Goal: Transaction & Acquisition: Download file/media

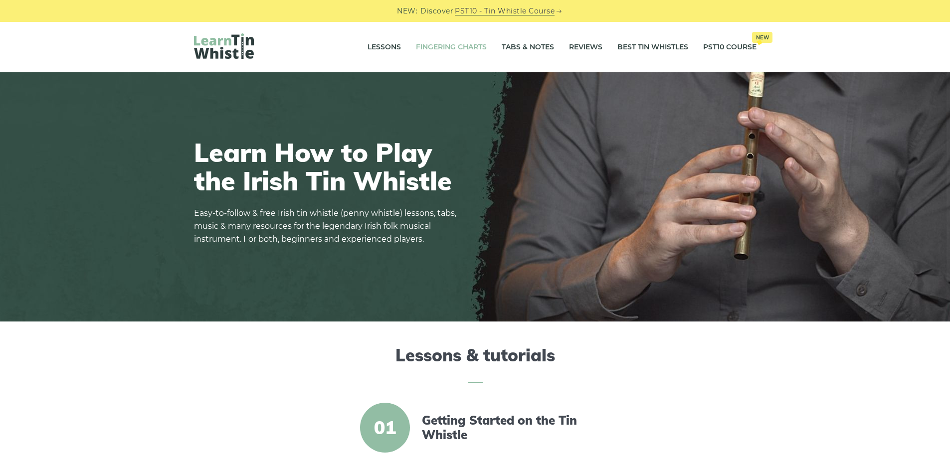
click at [433, 46] on link "Fingering Charts" at bounding box center [451, 47] width 71 height 25
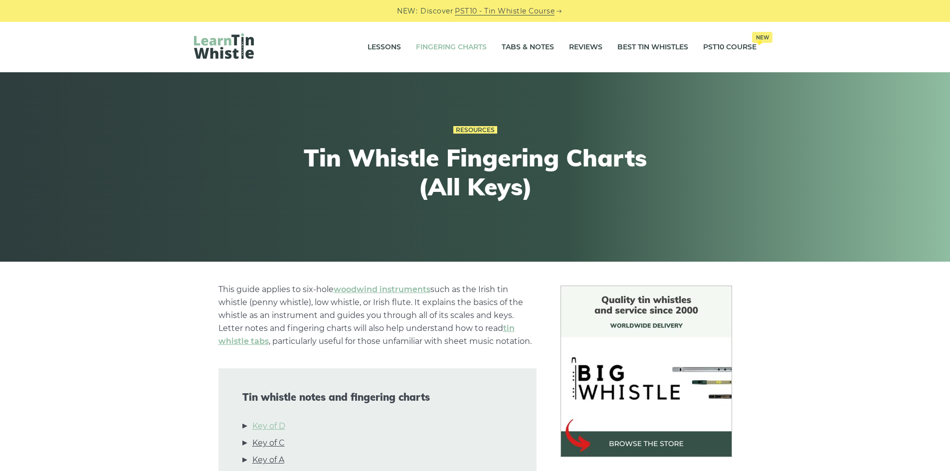
click at [268, 425] on link "Key of D" at bounding box center [268, 426] width 33 height 13
click at [379, 45] on link "Lessons" at bounding box center [383, 47] width 33 height 25
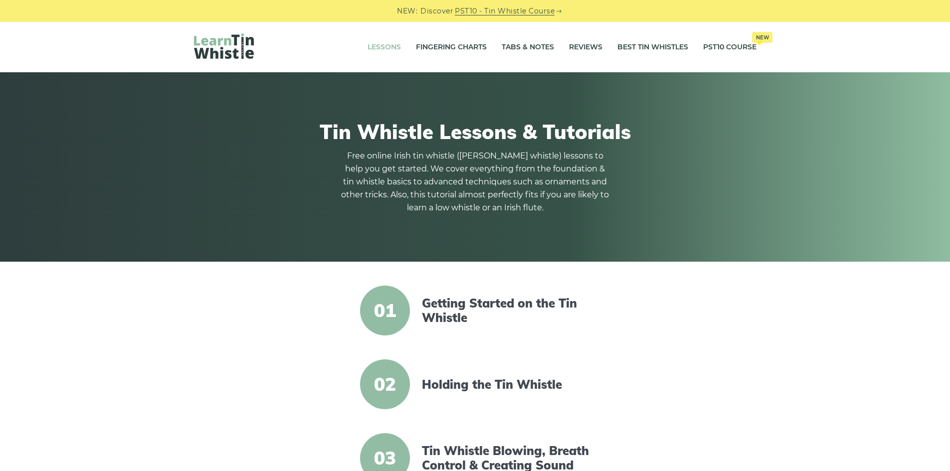
click at [498, 10] on link "PST10 - Tin Whistle Course" at bounding box center [505, 10] width 100 height 11
click at [519, 45] on link "Tabs & Notes" at bounding box center [528, 47] width 52 height 25
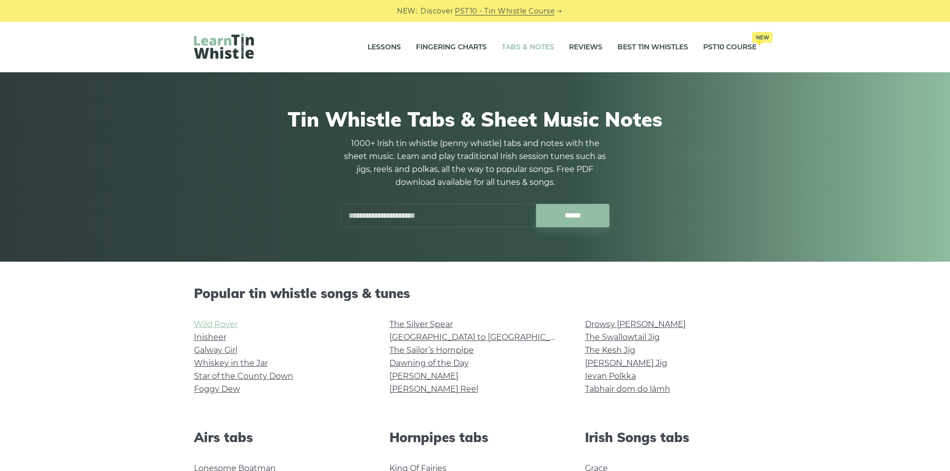
click at [216, 326] on link "Wild Rover" at bounding box center [216, 324] width 44 height 9
click at [212, 376] on link "Star of the County Down" at bounding box center [243, 375] width 99 height 9
click at [623, 323] on link "Drowsy [PERSON_NAME]" at bounding box center [635, 324] width 101 height 9
click at [611, 363] on link "[PERSON_NAME] Jig" at bounding box center [626, 362] width 82 height 9
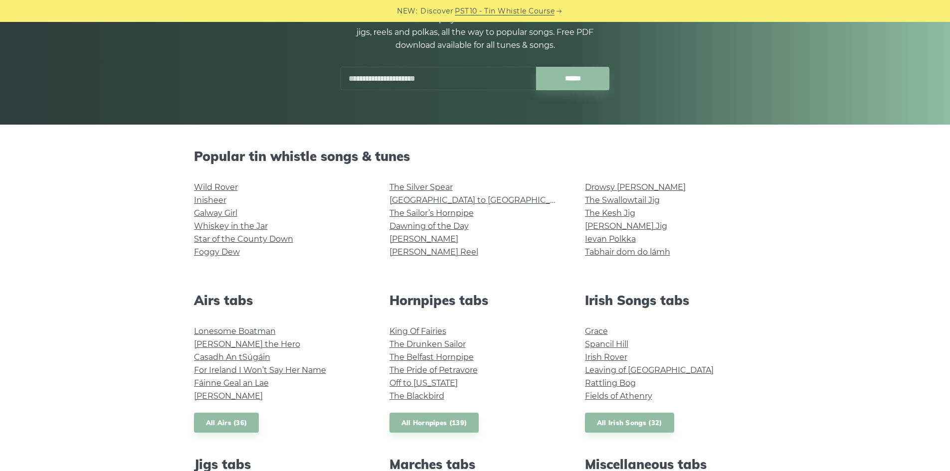
scroll to position [249, 0]
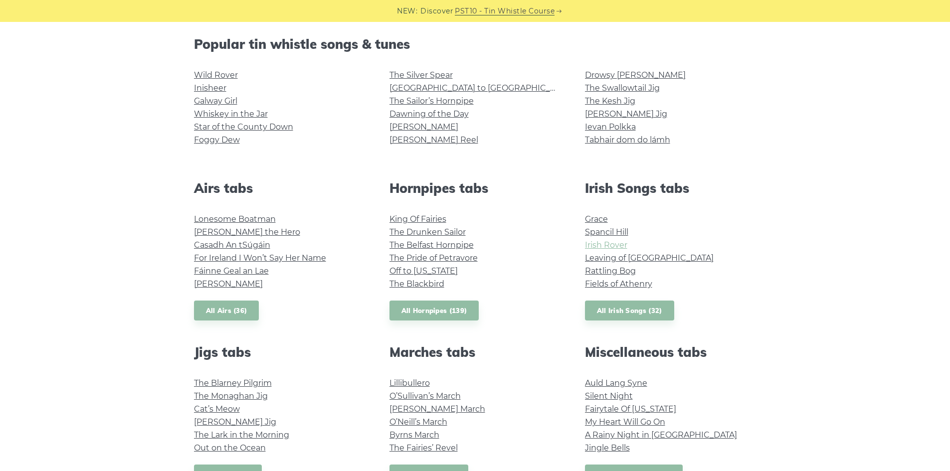
click at [613, 242] on link "Irish Rover" at bounding box center [606, 244] width 42 height 9
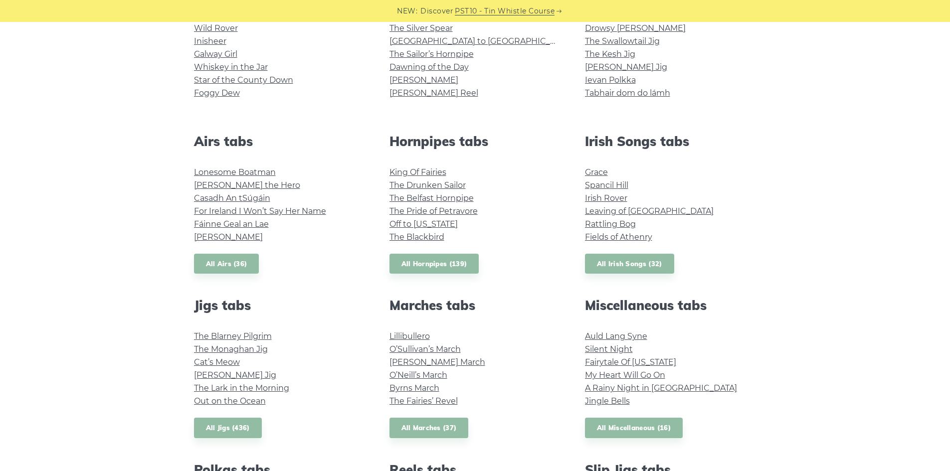
scroll to position [399, 0]
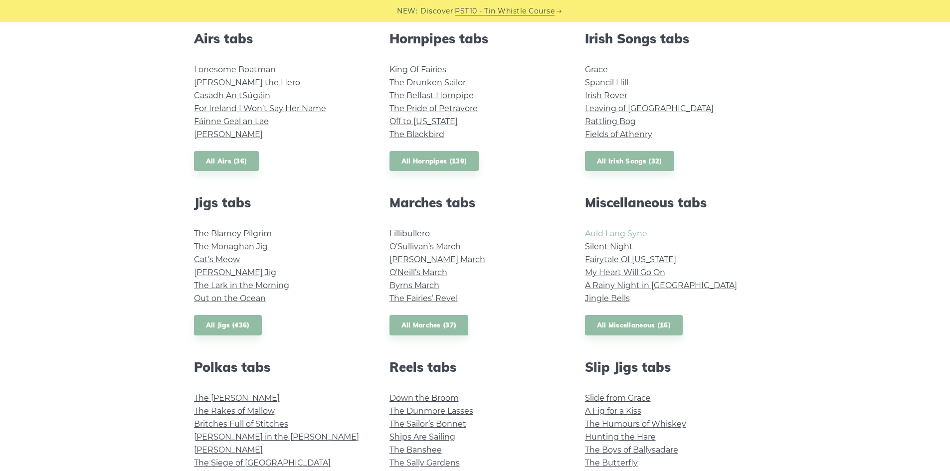
click at [628, 233] on link "Auld Lang Syne" at bounding box center [616, 233] width 62 height 9
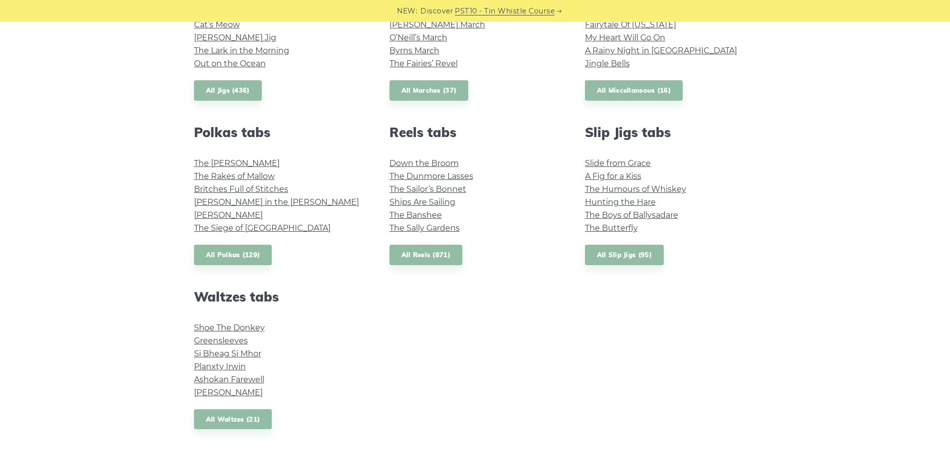
scroll to position [648, 0]
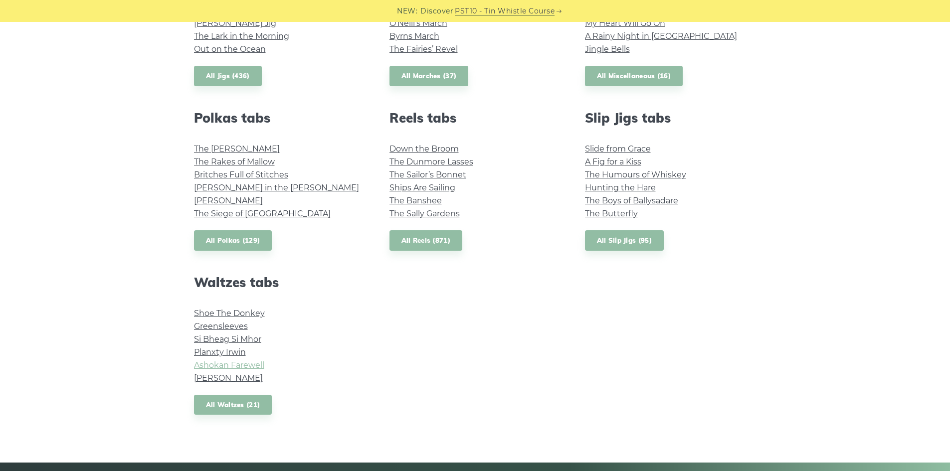
click at [247, 363] on link "Ashokan Farewell" at bounding box center [229, 364] width 70 height 9
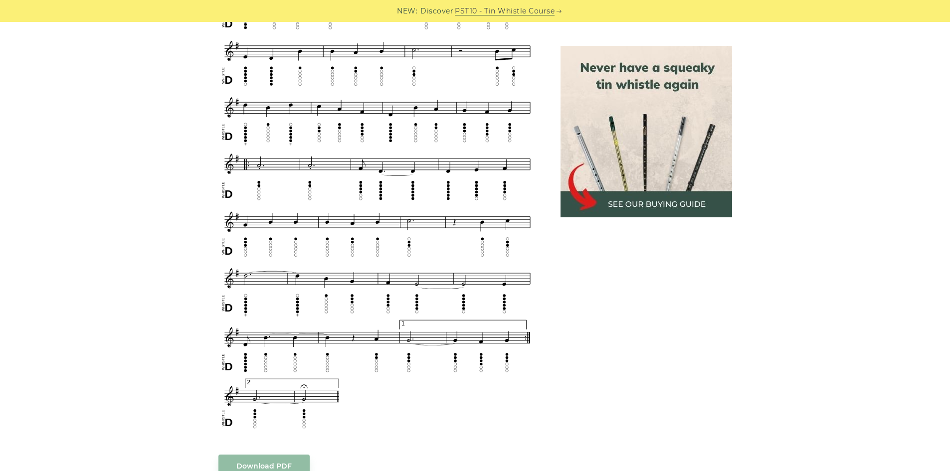
scroll to position [548, 0]
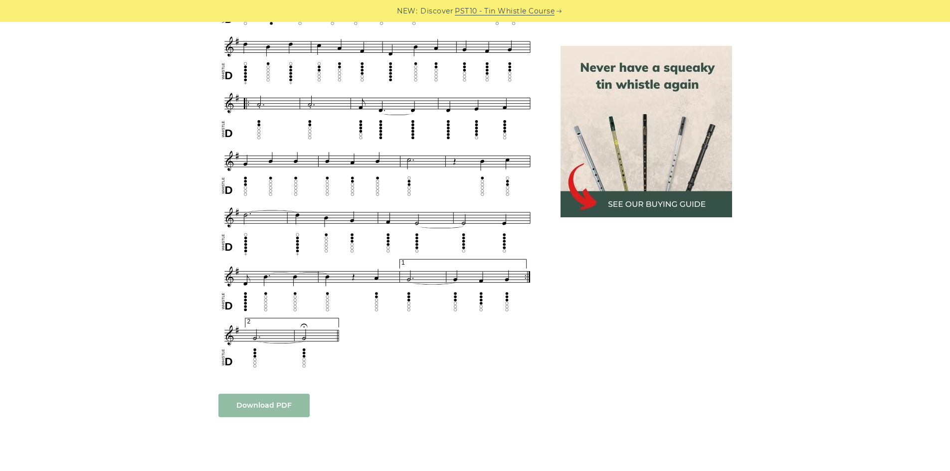
click at [272, 401] on link "Download PDF" at bounding box center [263, 405] width 91 height 23
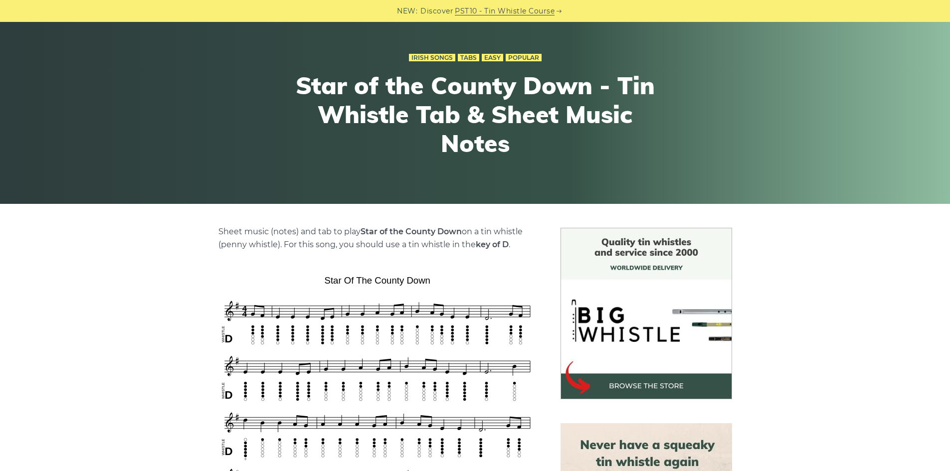
scroll to position [150, 0]
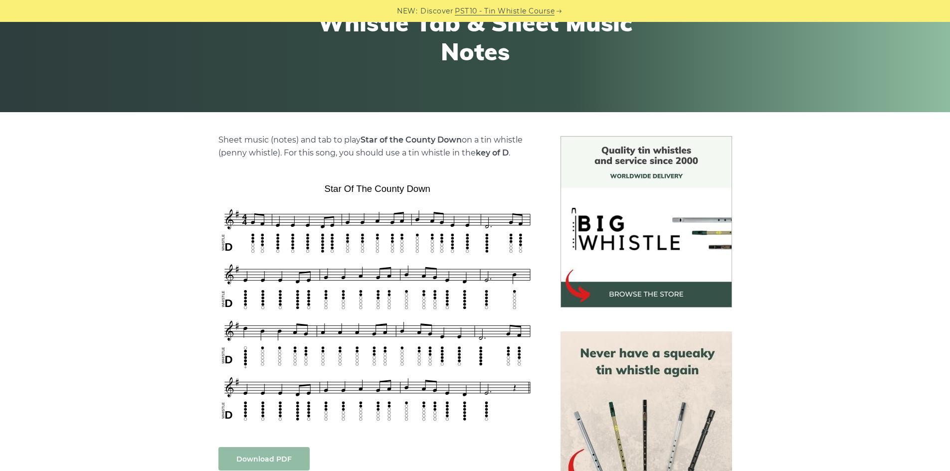
click at [260, 458] on link "Download PDF" at bounding box center [263, 458] width 91 height 23
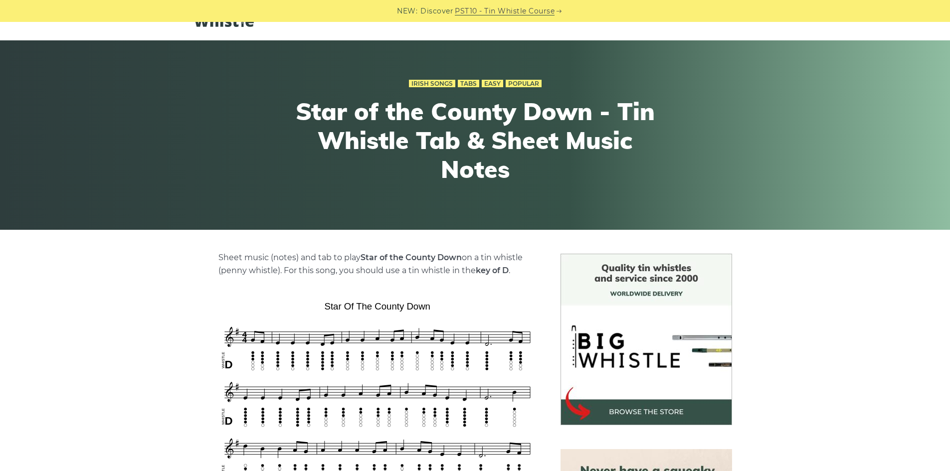
scroll to position [50, 0]
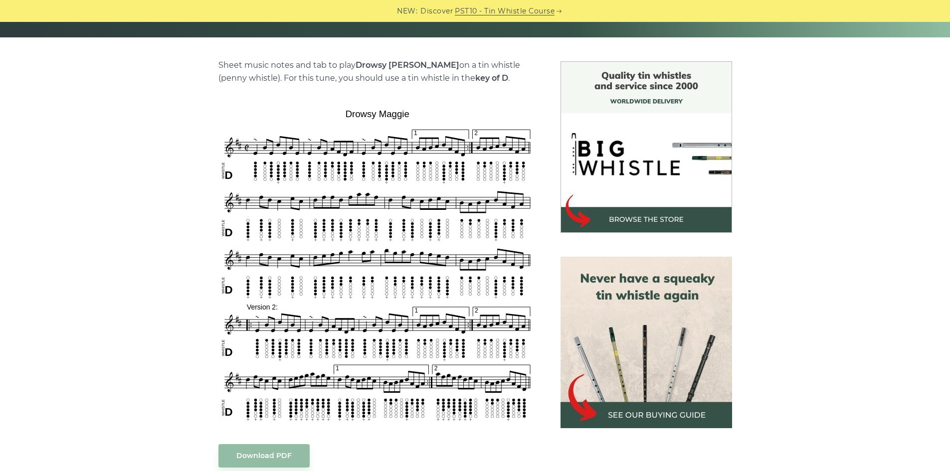
scroll to position [249, 0]
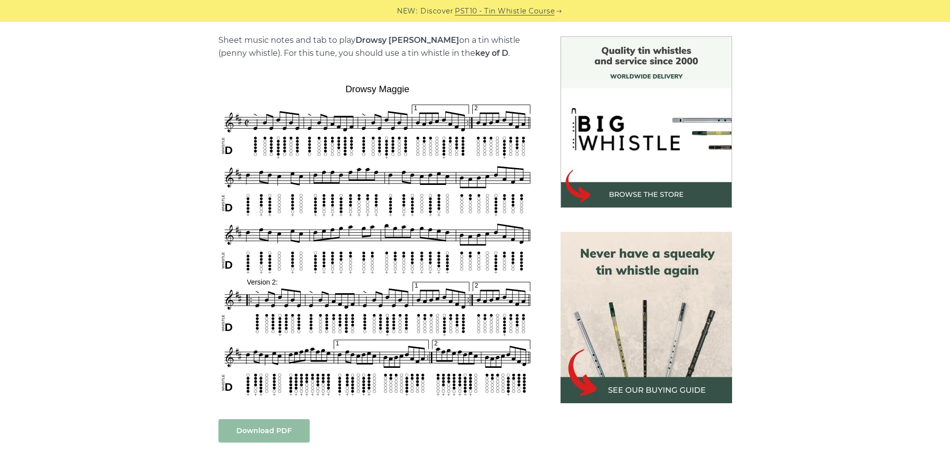
click at [257, 433] on link "Download PDF" at bounding box center [263, 430] width 91 height 23
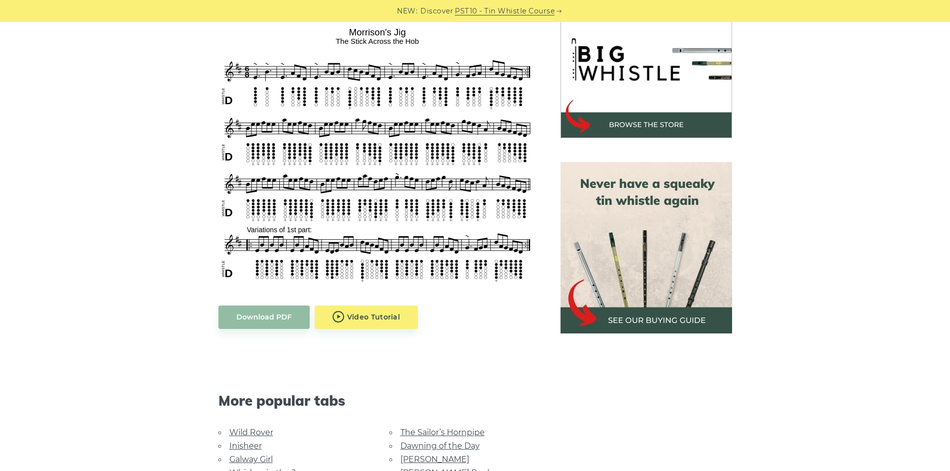
scroll to position [349, 0]
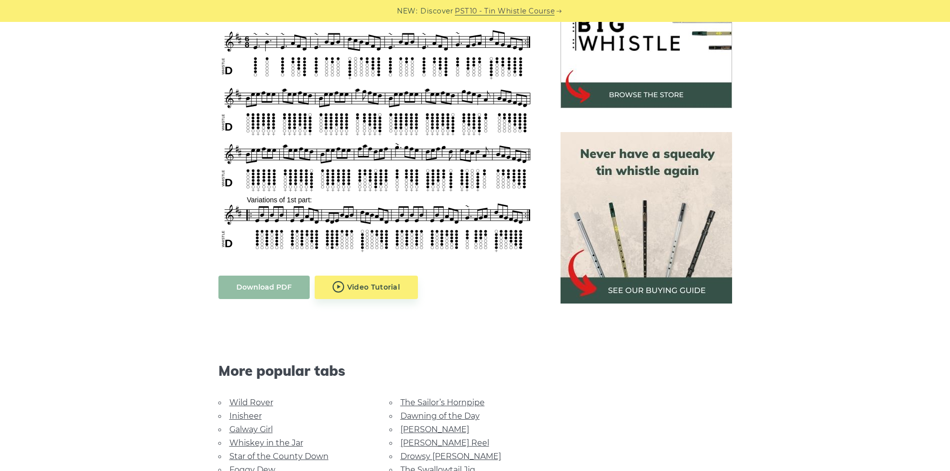
click at [254, 281] on link "Download PDF" at bounding box center [263, 287] width 91 height 23
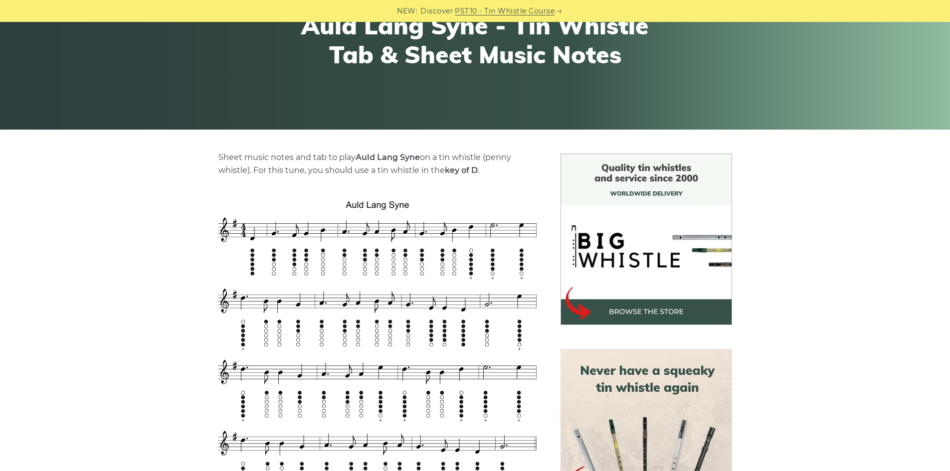
scroll to position [299, 0]
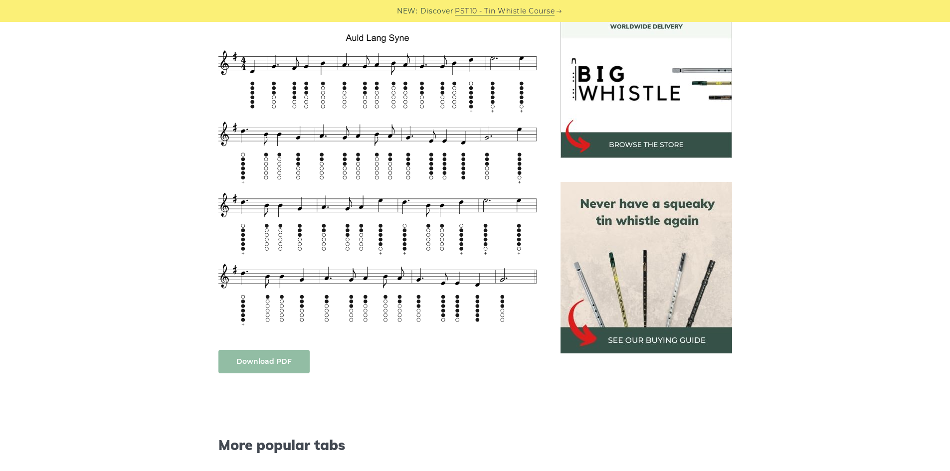
click at [267, 360] on link "Download PDF" at bounding box center [263, 361] width 91 height 23
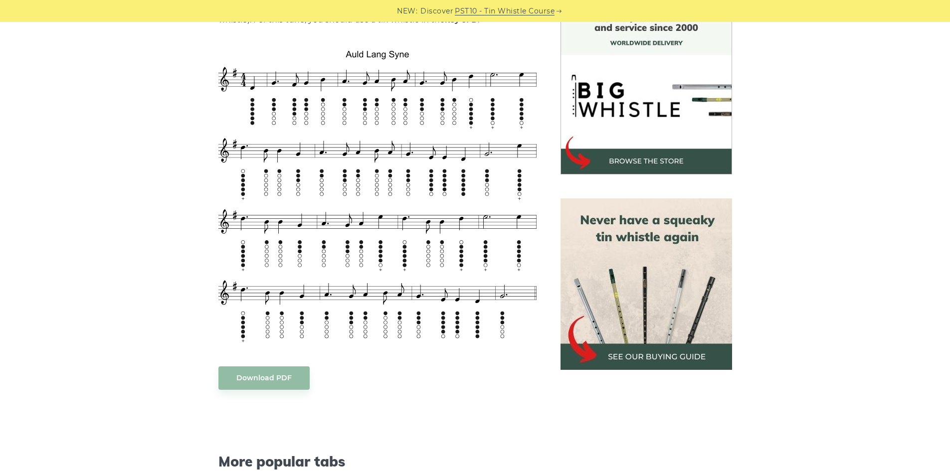
scroll to position [249, 0]
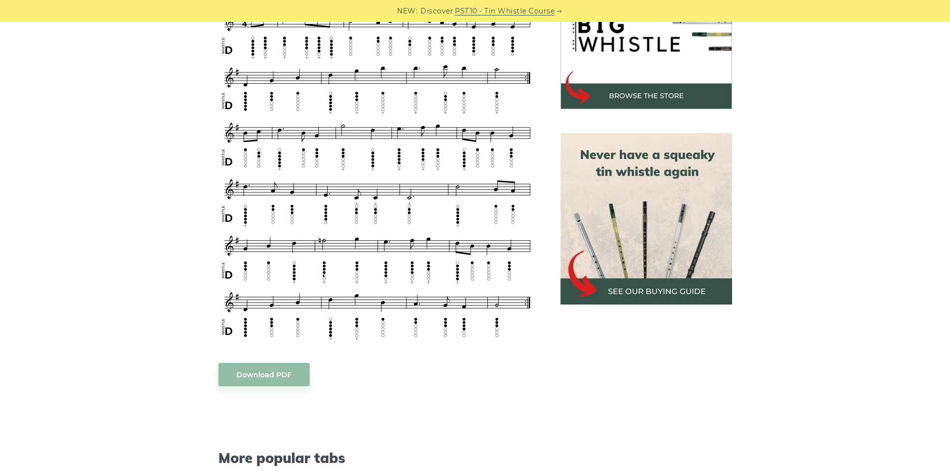
scroll to position [349, 0]
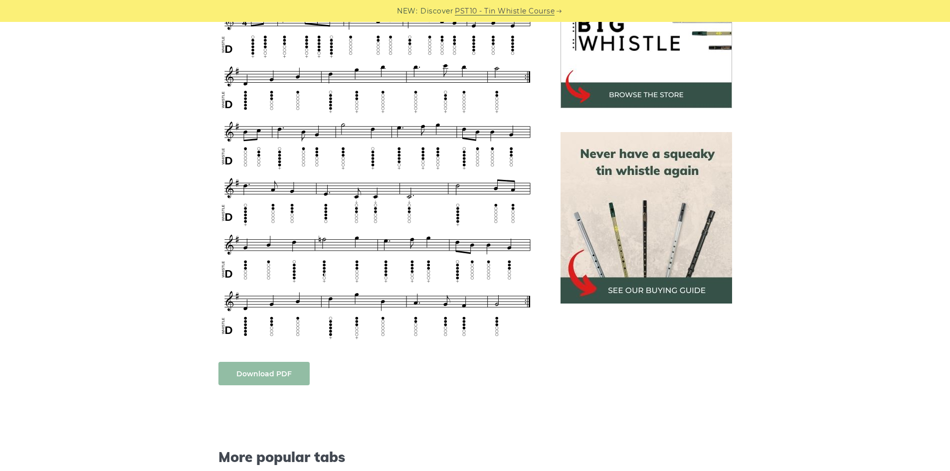
click at [261, 372] on link "Download PDF" at bounding box center [263, 373] width 91 height 23
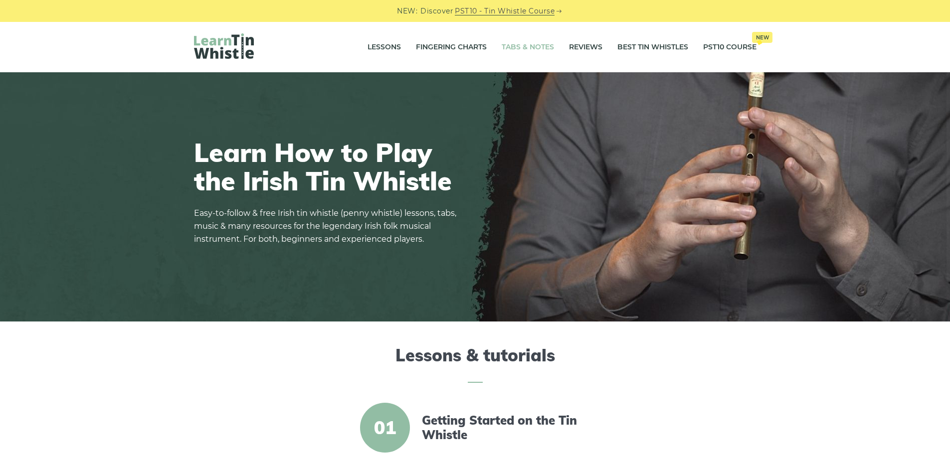
click at [527, 43] on link "Tabs & Notes" at bounding box center [528, 47] width 52 height 25
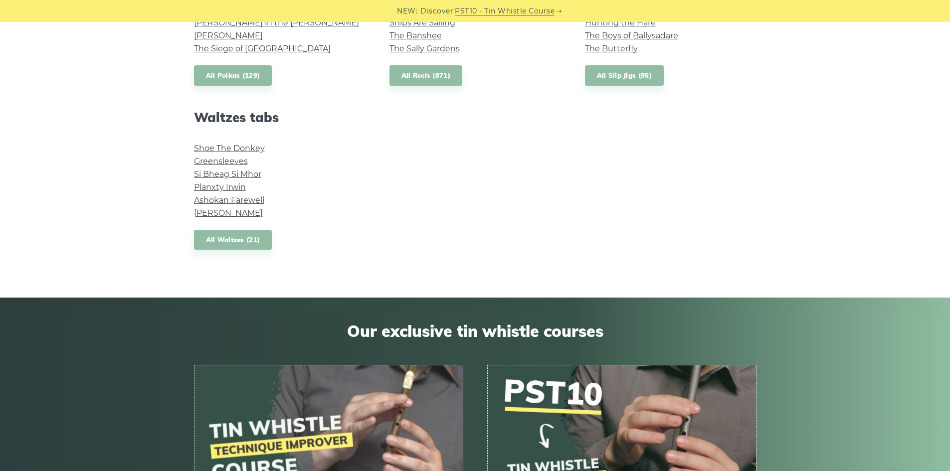
scroll to position [823, 0]
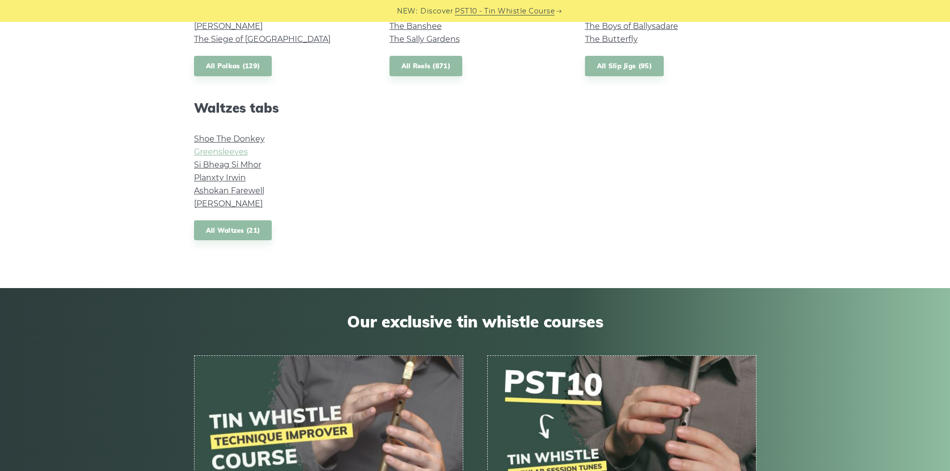
click at [239, 150] on link "Greensleeves" at bounding box center [221, 151] width 54 height 9
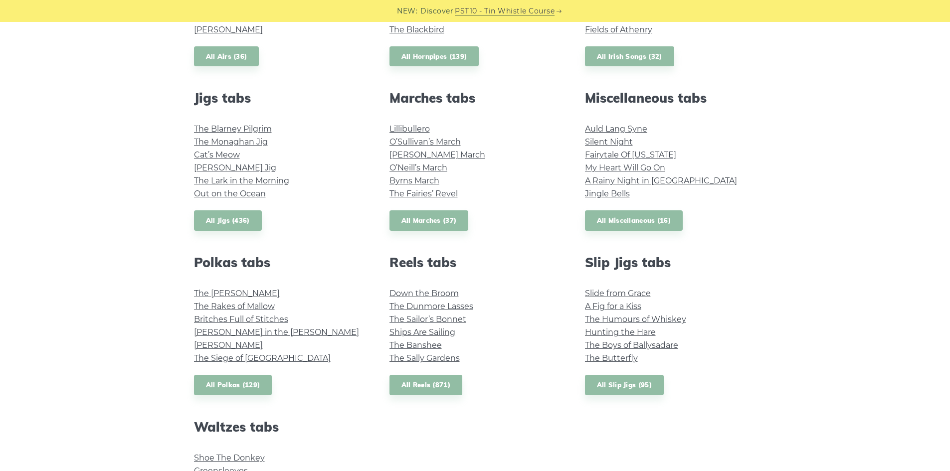
scroll to position [573, 0]
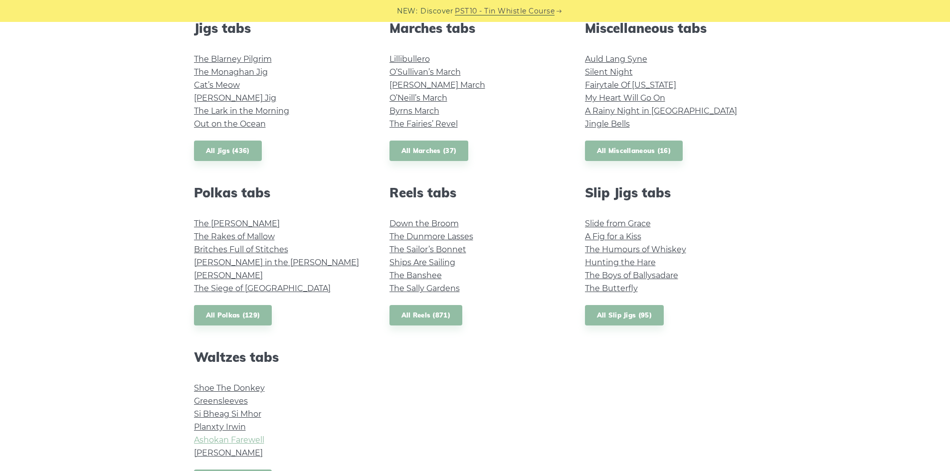
click at [247, 440] on link "Ashokan Farewell" at bounding box center [229, 439] width 70 height 9
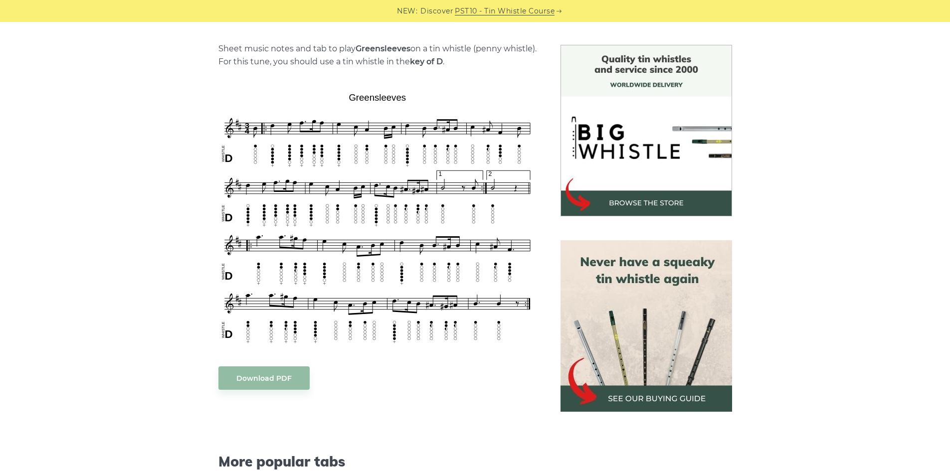
scroll to position [249, 0]
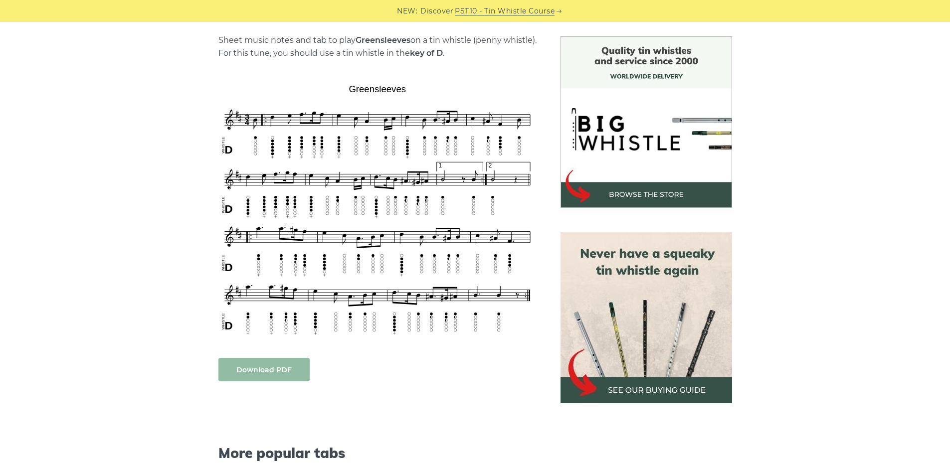
click at [257, 367] on link "Download PDF" at bounding box center [263, 369] width 91 height 23
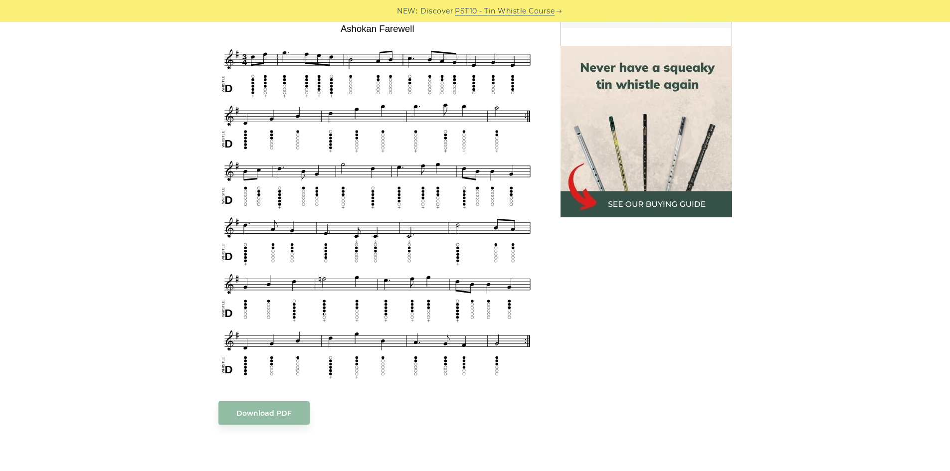
scroll to position [449, 0]
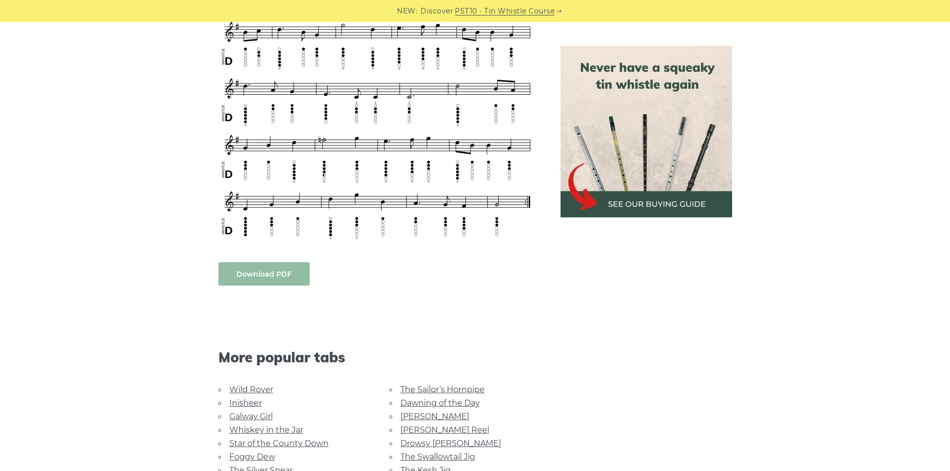
click at [256, 271] on link "Download PDF" at bounding box center [263, 273] width 91 height 23
